Goal: Task Accomplishment & Management: Complete application form

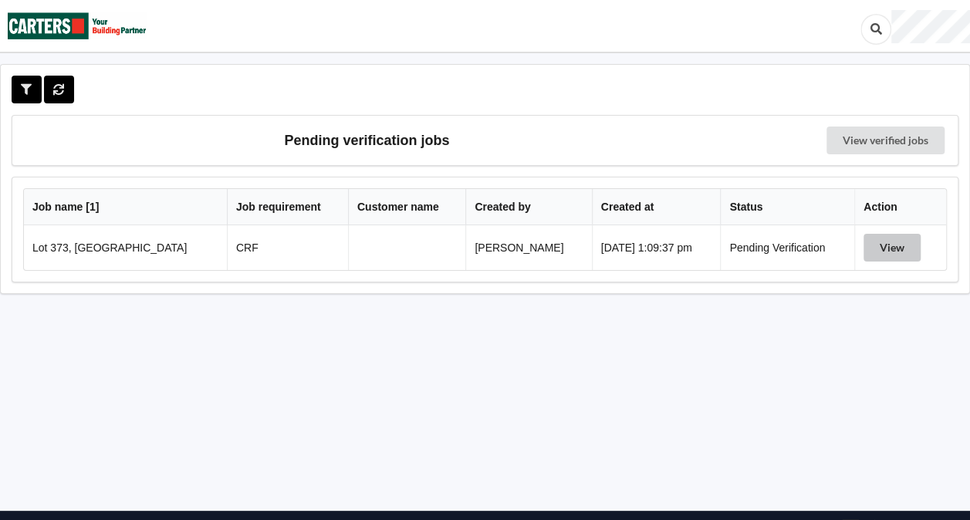
click at [882, 252] on button "View" at bounding box center [891, 248] width 57 height 28
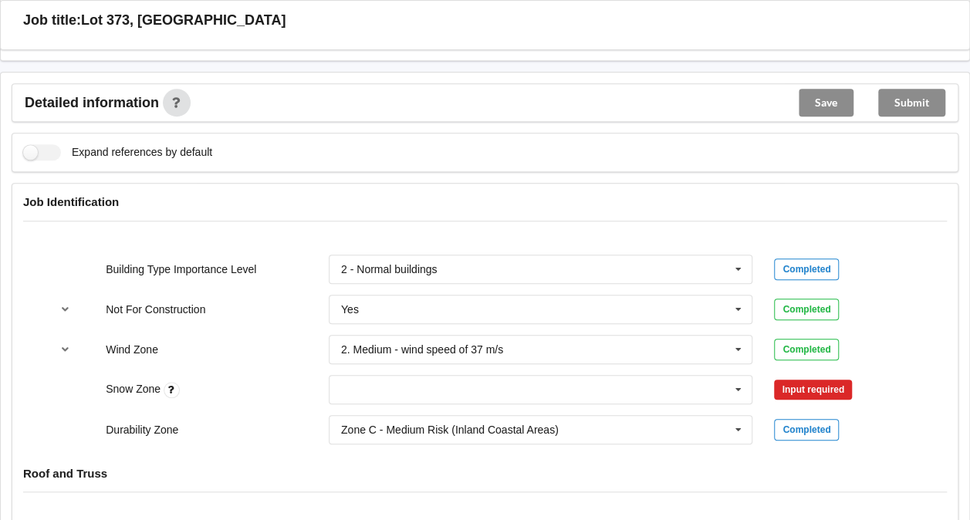
scroll to position [512, 0]
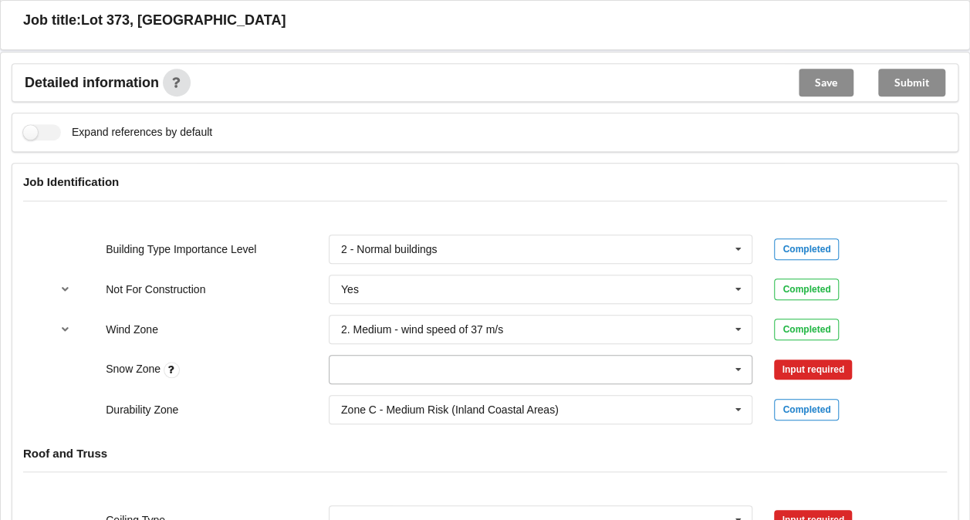
click at [739, 371] on icon at bounding box center [738, 370] width 23 height 29
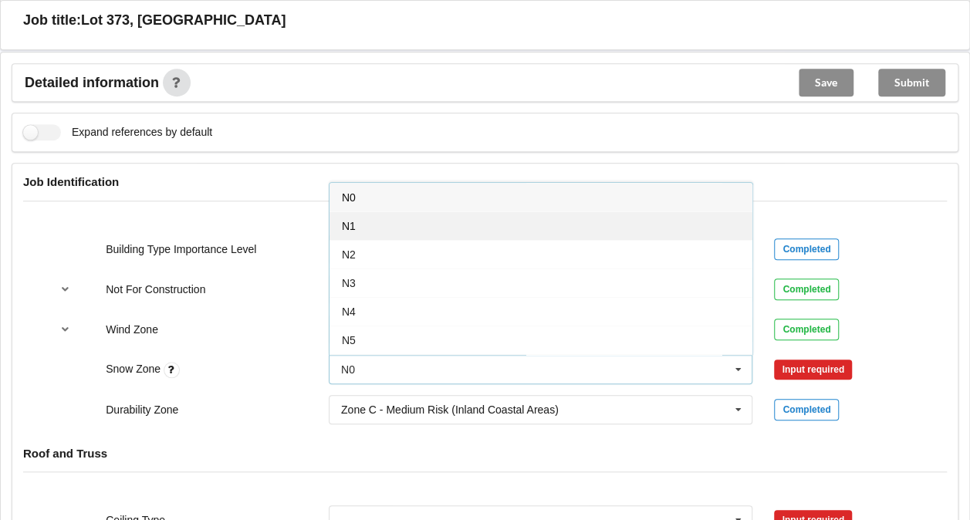
click at [459, 228] on div "N1" at bounding box center [540, 225] width 423 height 29
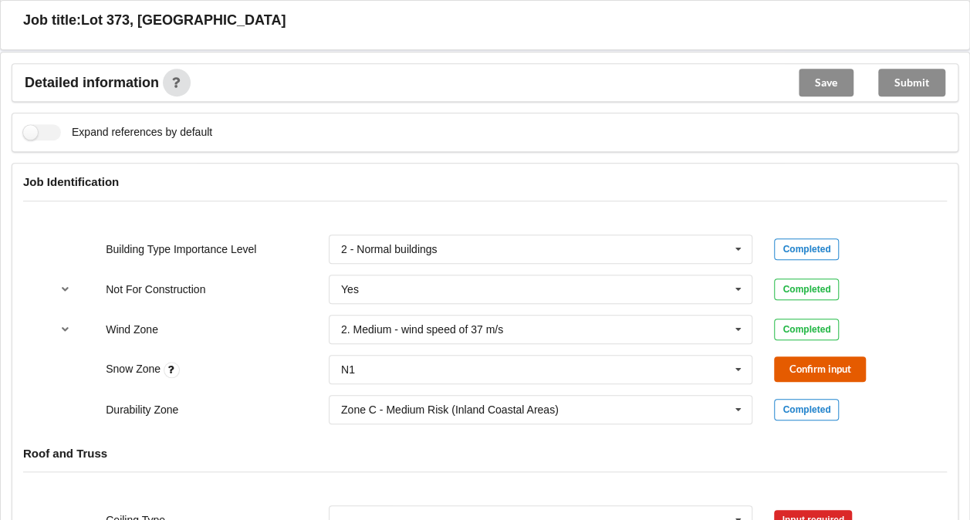
click at [799, 369] on button "Confirm input" at bounding box center [820, 368] width 92 height 25
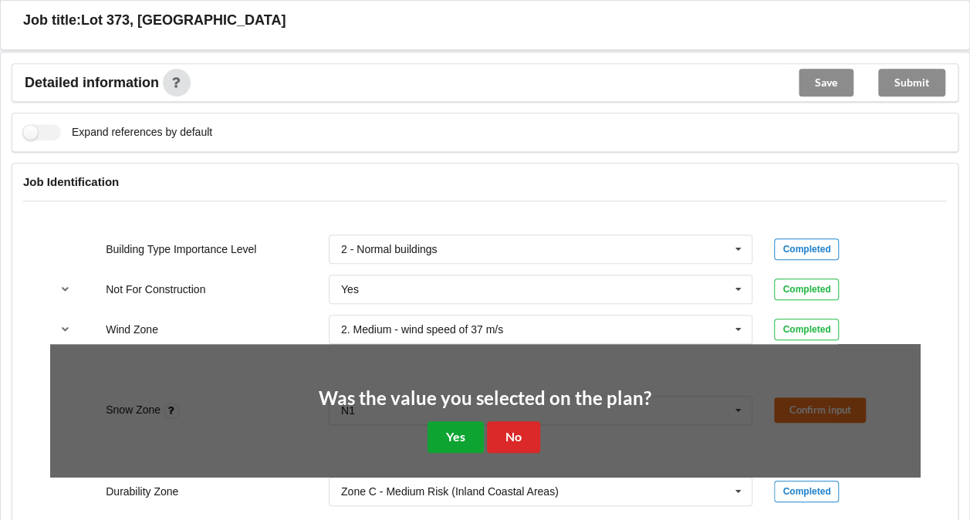
click at [450, 433] on button "Yes" at bounding box center [455, 437] width 56 height 32
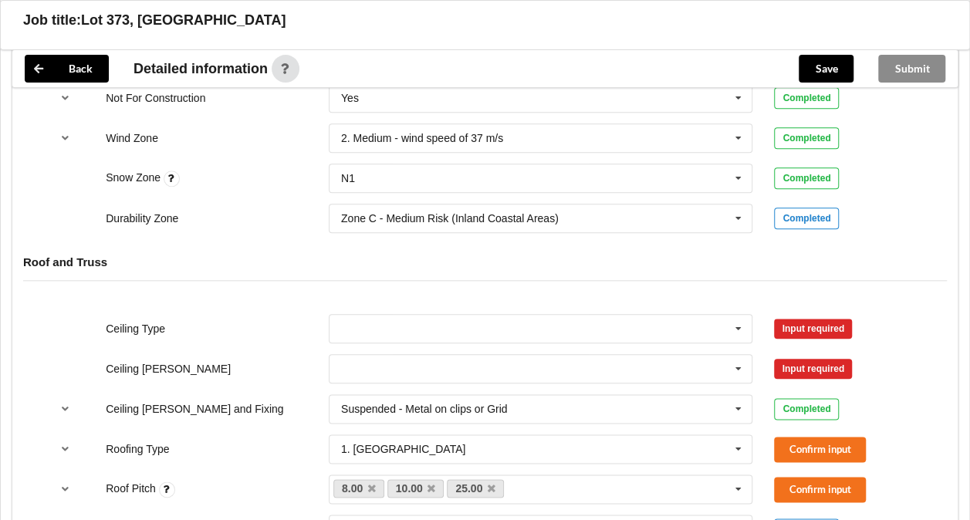
scroll to position [717, 0]
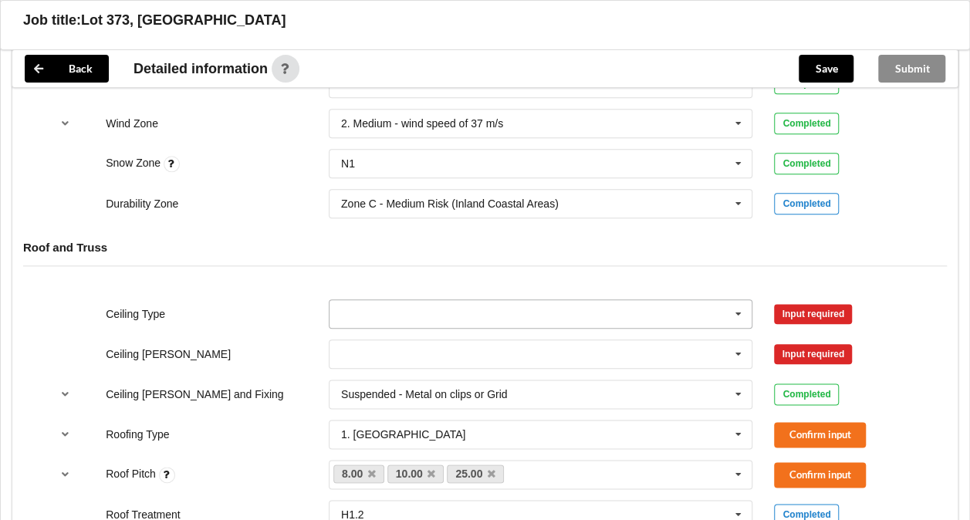
click at [673, 310] on input "text" at bounding box center [541, 314] width 423 height 28
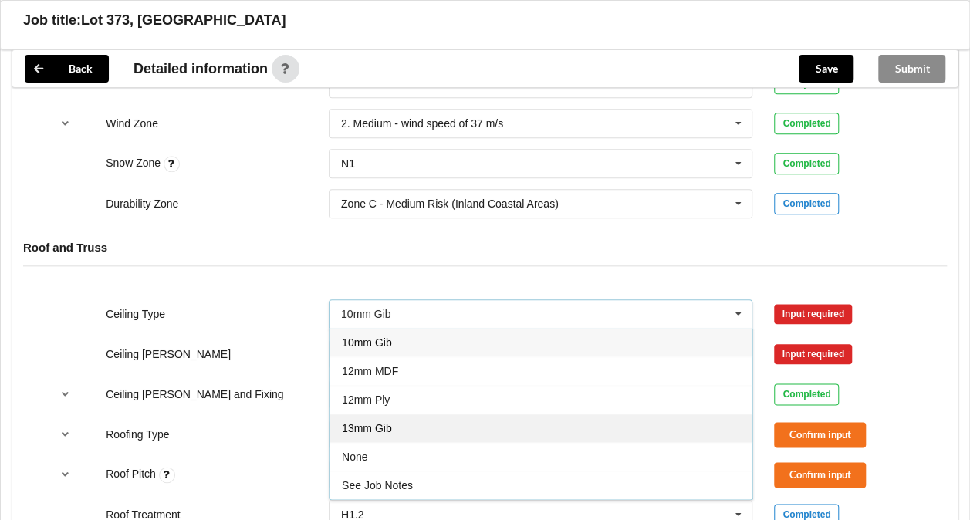
click at [468, 413] on div "13mm Gib" at bounding box center [540, 427] width 423 height 29
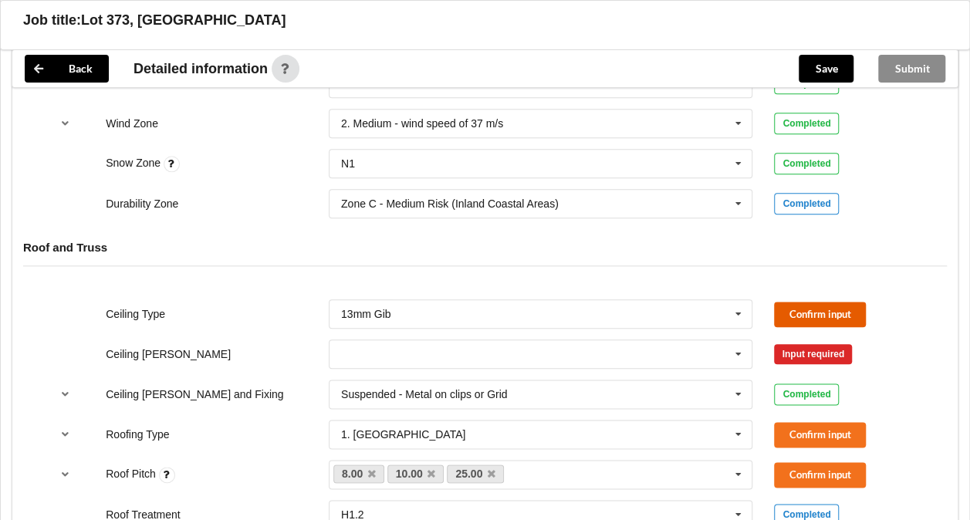
click at [818, 307] on button "Confirm input" at bounding box center [820, 314] width 92 height 25
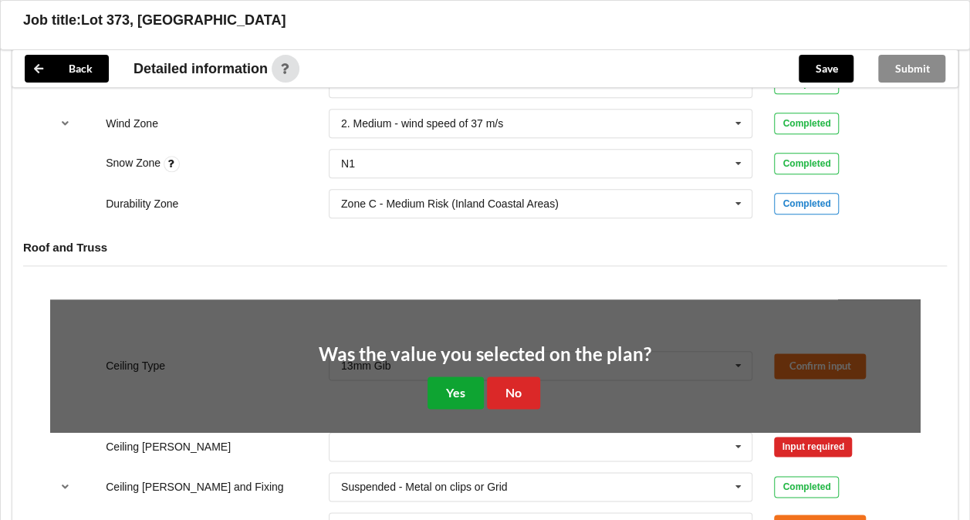
click at [440, 390] on button "Yes" at bounding box center [455, 392] width 56 height 32
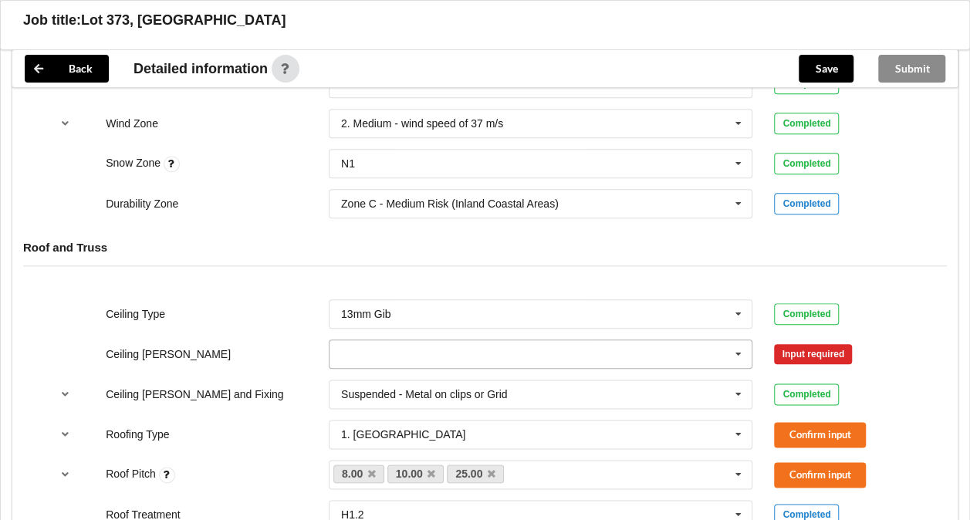
click at [629, 349] on input "text" at bounding box center [541, 354] width 423 height 28
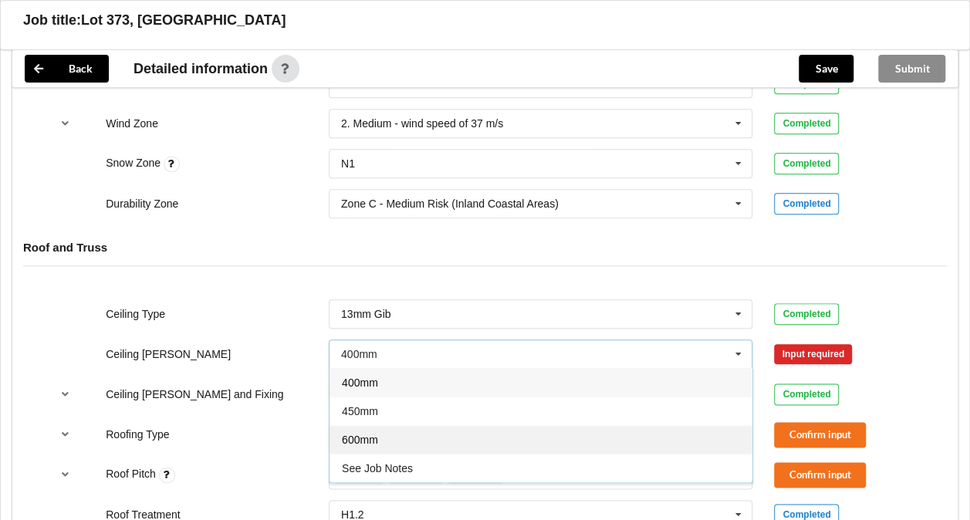
click at [472, 435] on div "600mm" at bounding box center [540, 439] width 423 height 29
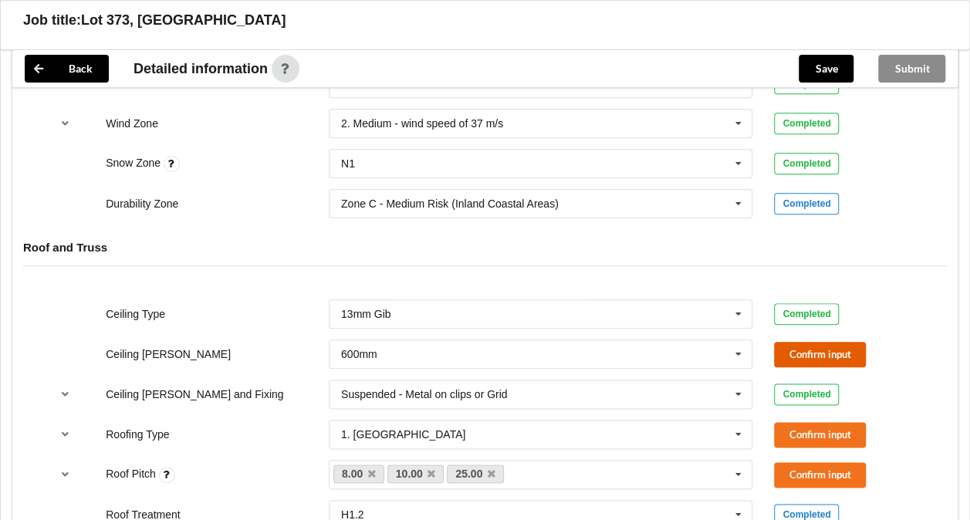
click at [810, 349] on button "Confirm input" at bounding box center [820, 354] width 92 height 25
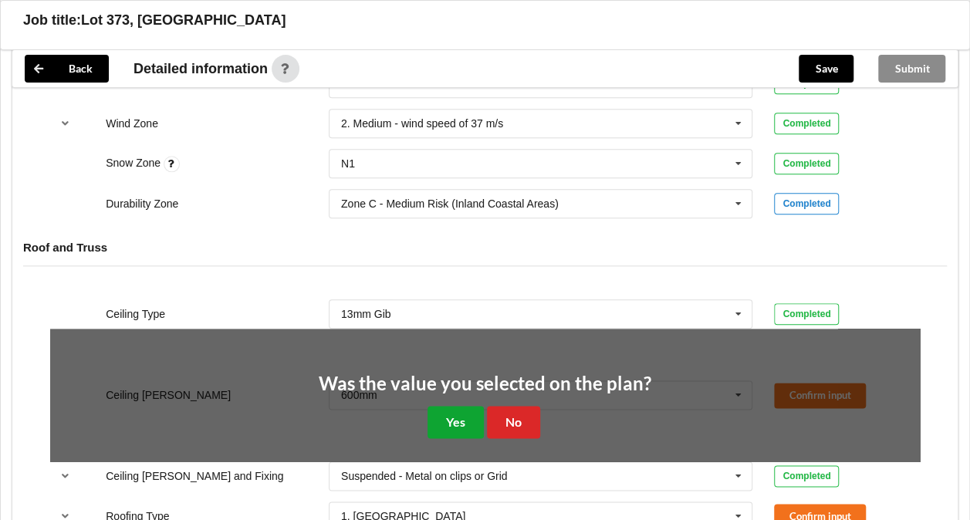
click at [464, 406] on button "Yes" at bounding box center [455, 422] width 56 height 32
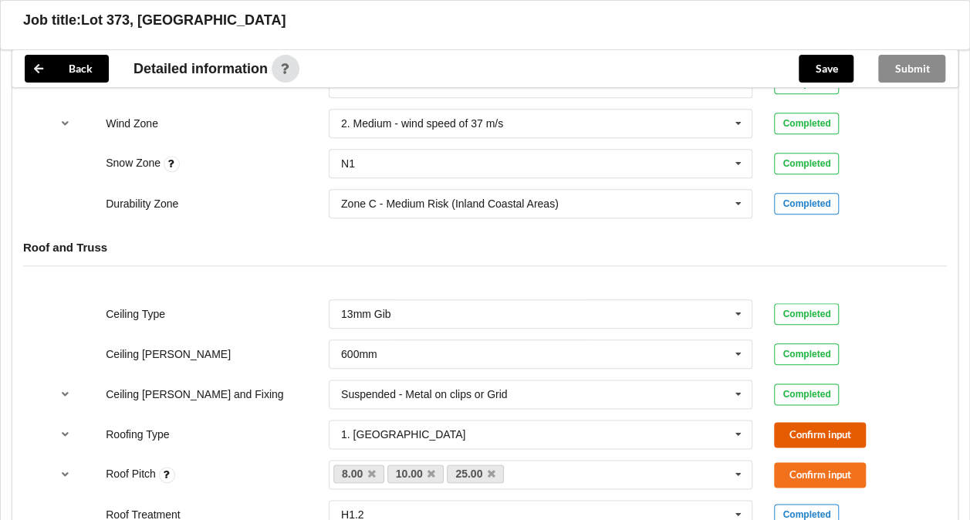
click at [825, 427] on button "Confirm input" at bounding box center [820, 434] width 92 height 25
click at [820, 469] on button "Confirm input" at bounding box center [820, 474] width 92 height 25
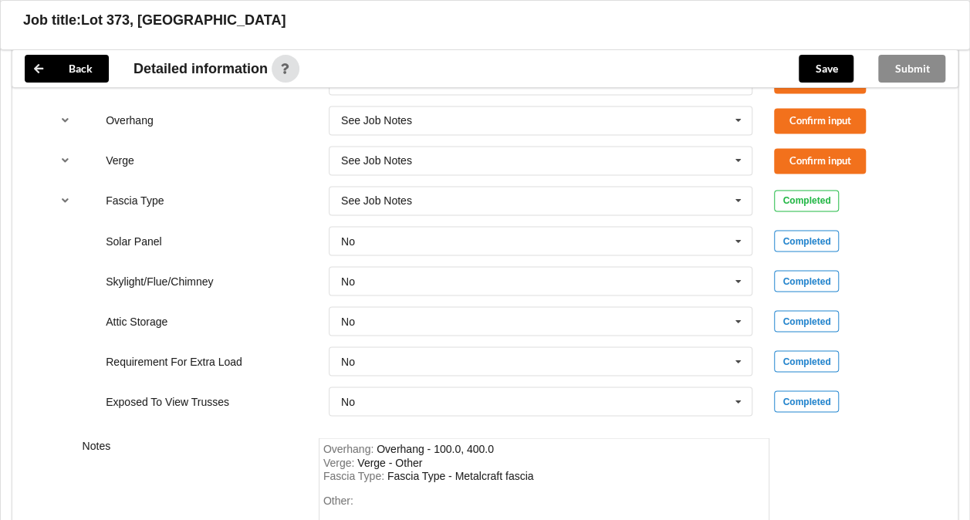
scroll to position [1104, 0]
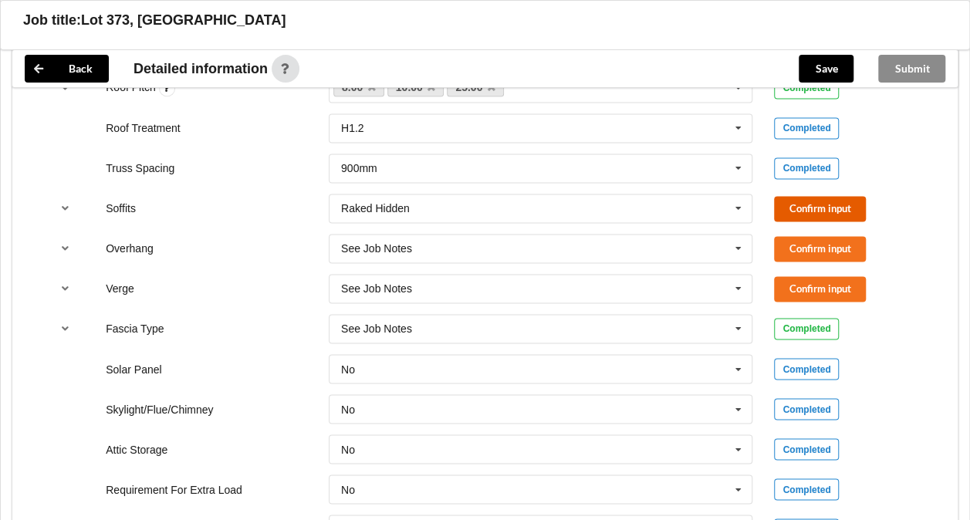
click at [805, 201] on button "Confirm input" at bounding box center [820, 208] width 92 height 25
click at [808, 263] on div "Verge See Job Notes See Job Notes 300mm 450mm 600mm 750mm Multiple Values – See…" at bounding box center [484, 288] width 891 height 51
click at [808, 248] on button "Confirm input" at bounding box center [820, 248] width 92 height 25
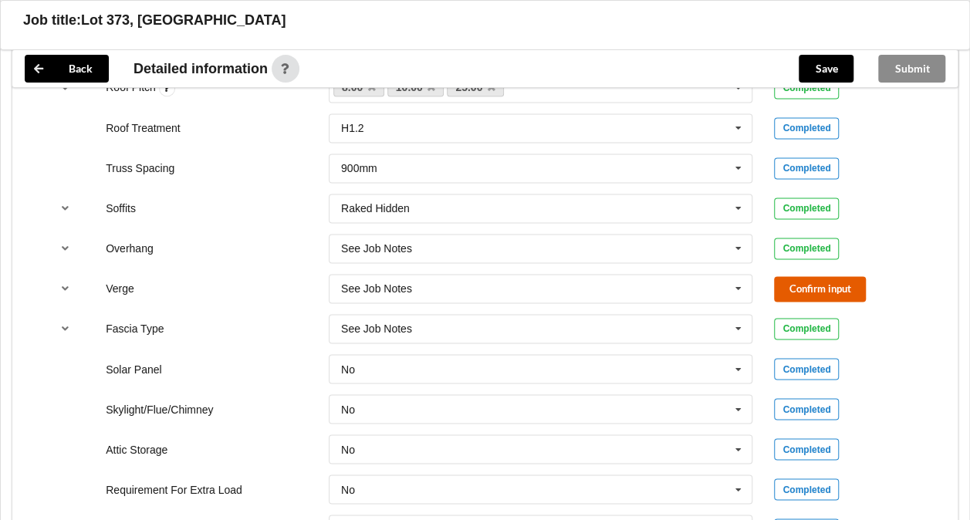
click at [815, 286] on button "Confirm input" at bounding box center [820, 288] width 92 height 25
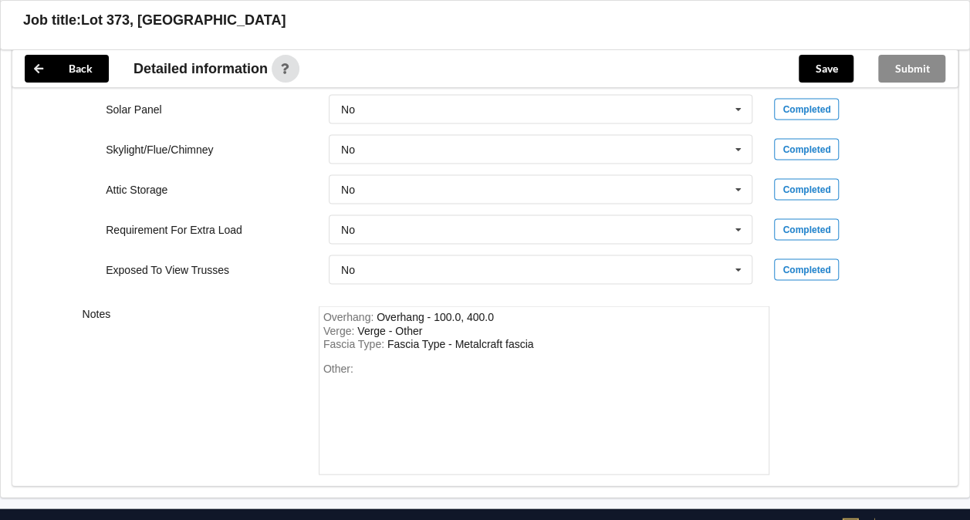
scroll to position [1424, 0]
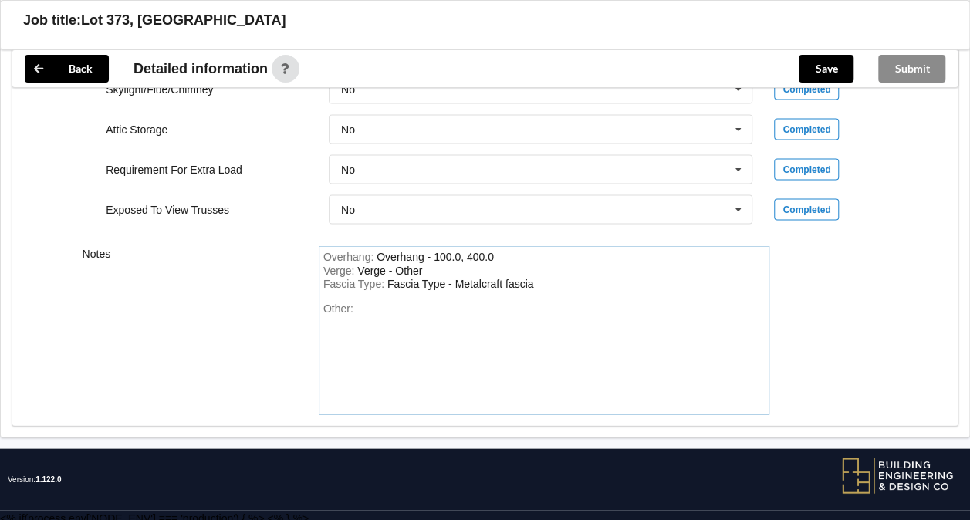
click at [563, 278] on div "Fascia Type : Fascia Type - Metalcraft fascia" at bounding box center [544, 284] width 442 height 14
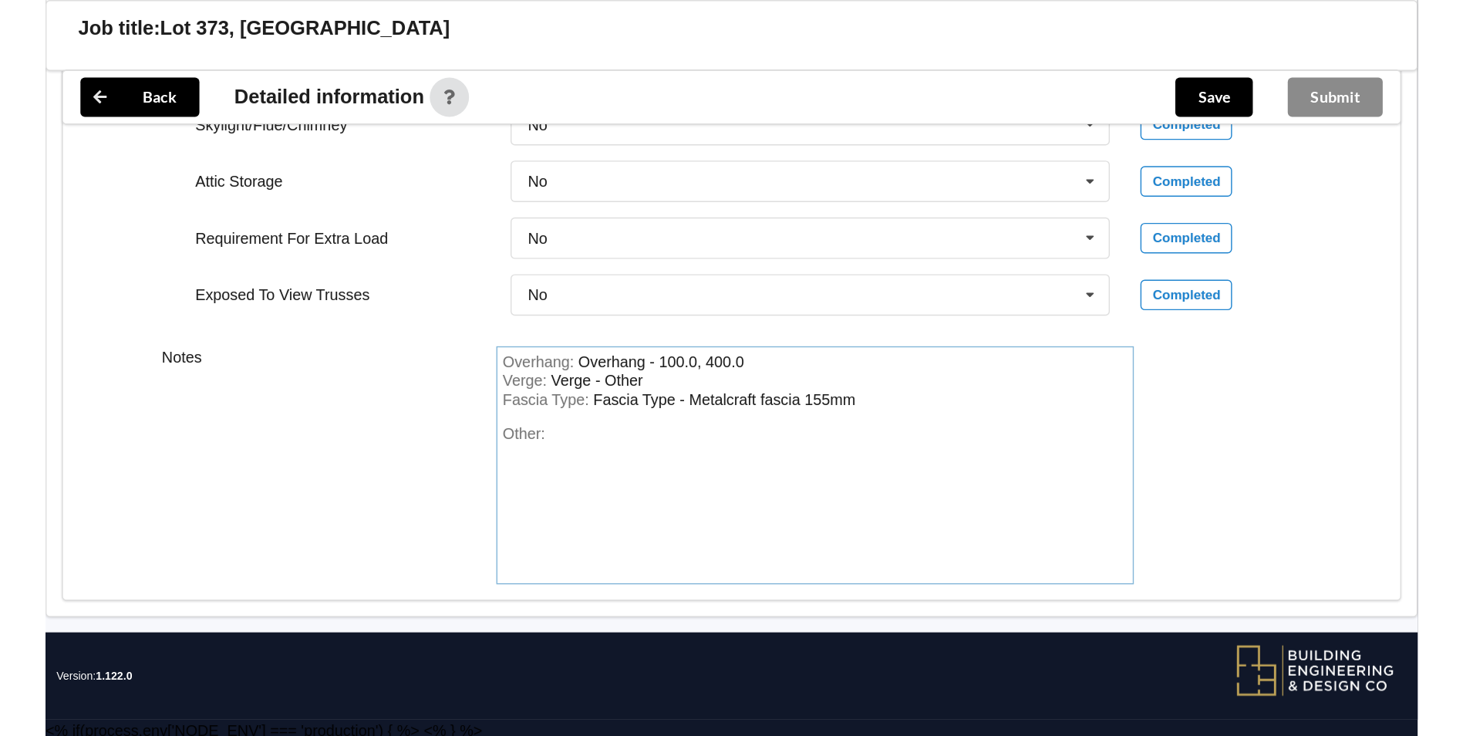
scroll to position [1214, 0]
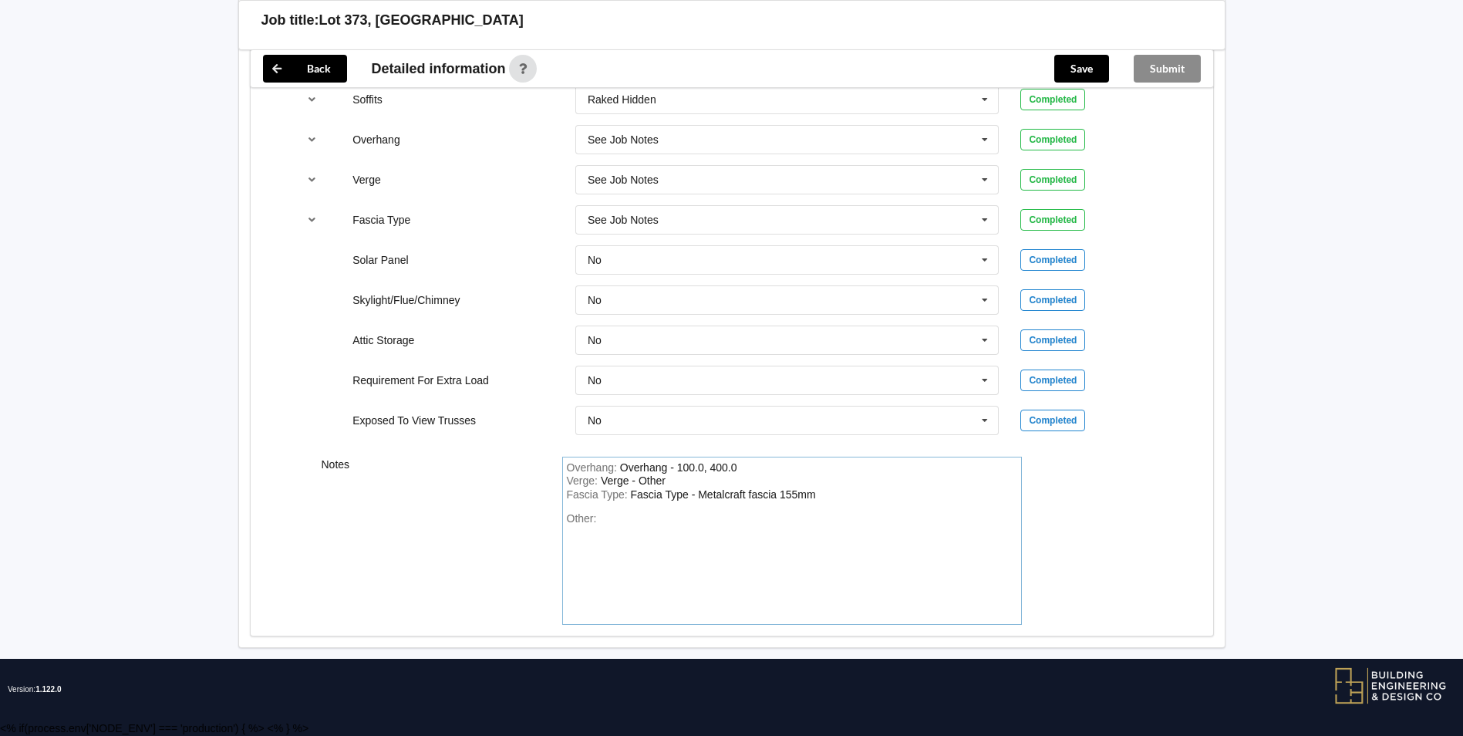
click at [615, 523] on div "Other:" at bounding box center [792, 566] width 450 height 108
click at [705, 519] on div "Other: 2 different roof slope" at bounding box center [792, 566] width 450 height 108
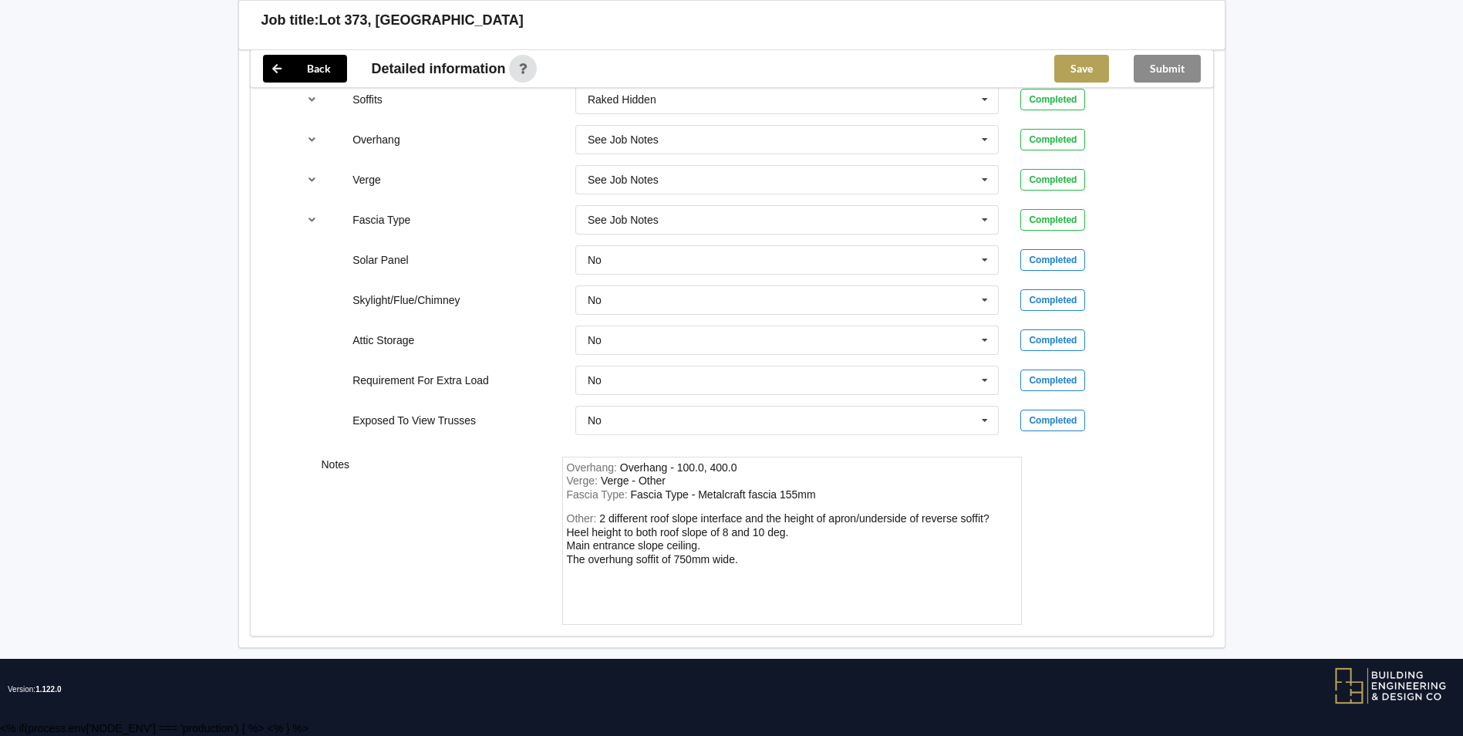
click at [1079, 68] on button "Save" at bounding box center [1081, 69] width 55 height 28
click at [1148, 76] on button "Submit" at bounding box center [1167, 69] width 67 height 28
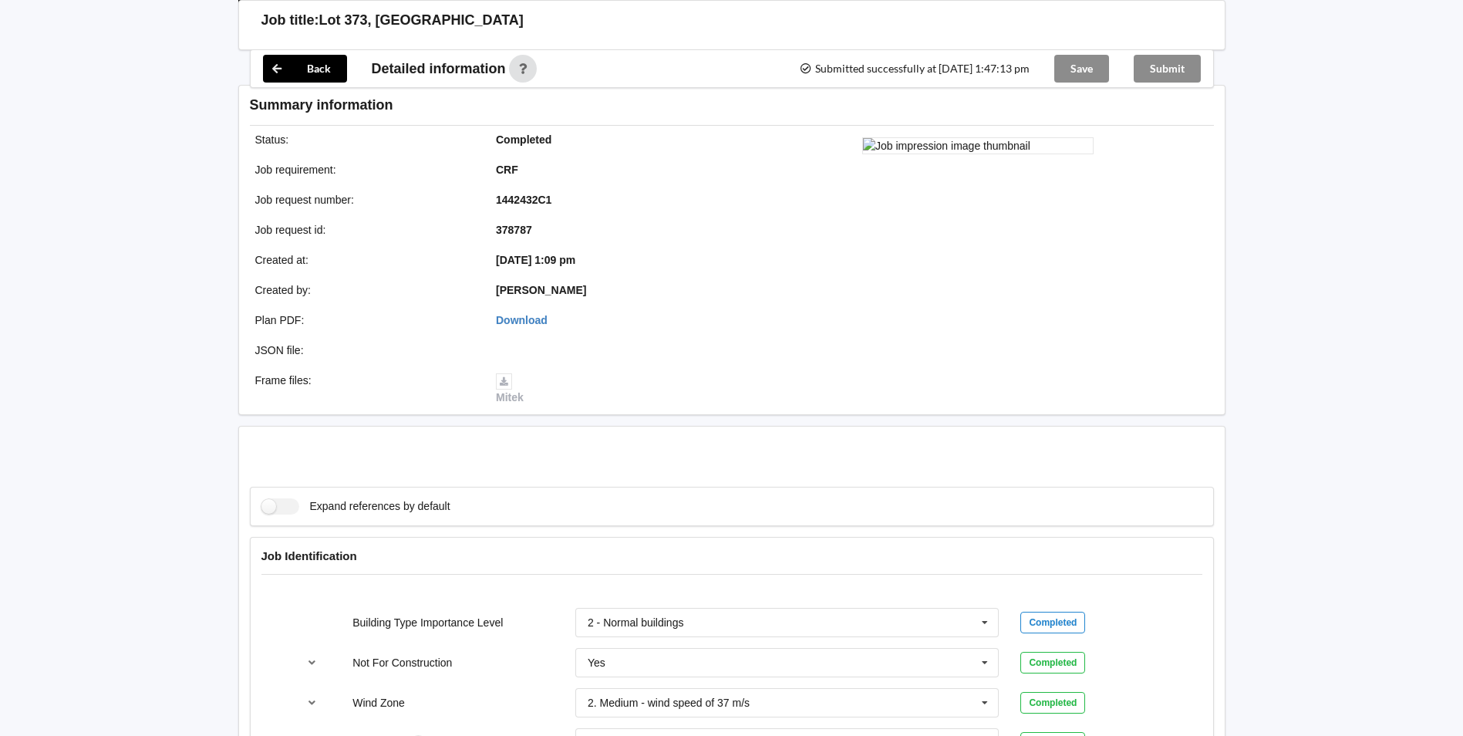
scroll to position [1143, 0]
